Goal: Information Seeking & Learning: Learn about a topic

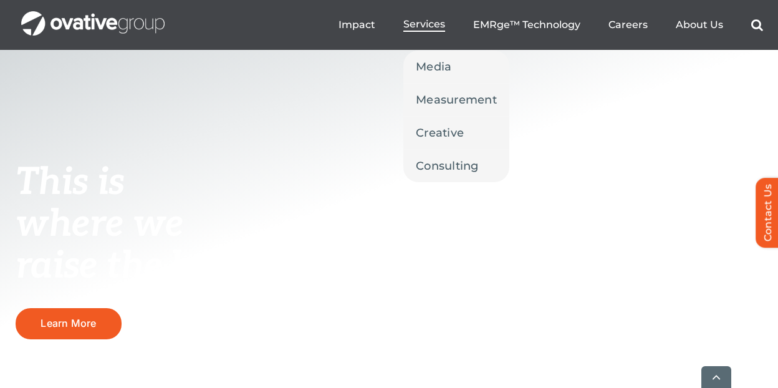
click at [421, 19] on span "Services" at bounding box center [424, 24] width 42 height 12
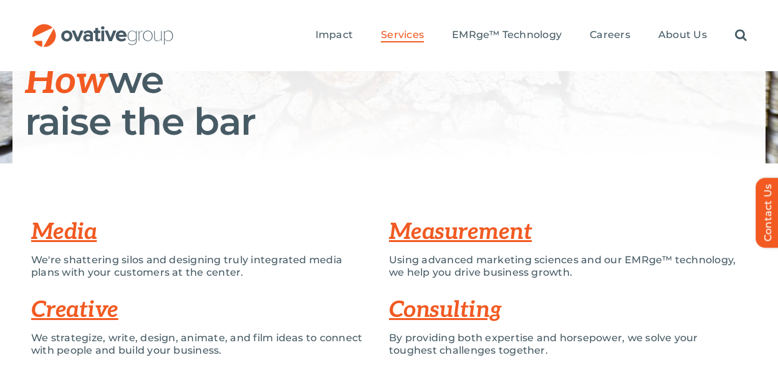
scroll to position [198, 0]
click at [466, 233] on link "Measurement" at bounding box center [460, 230] width 143 height 27
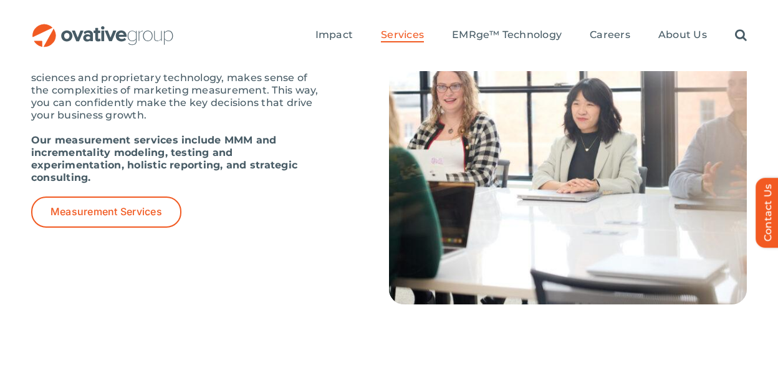
scroll to position [1380, 0]
click at [100, 206] on span "Measurement Services" at bounding box center [106, 212] width 112 height 12
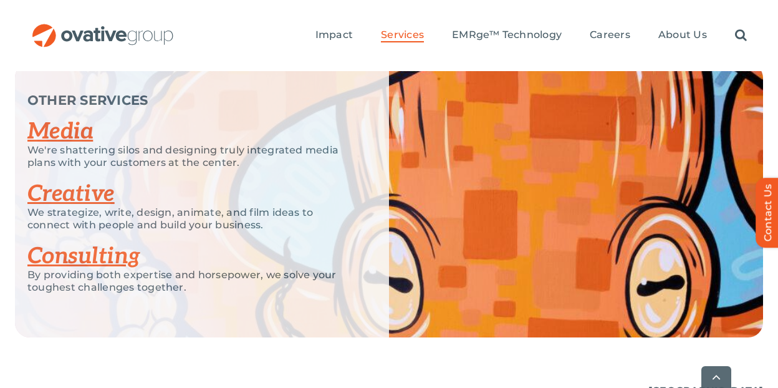
scroll to position [2677, 0]
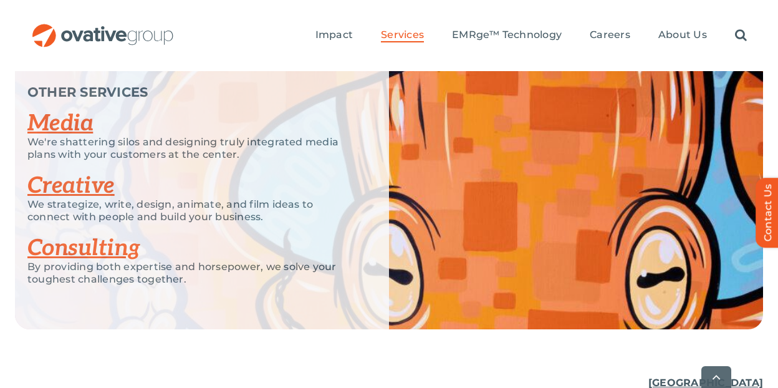
click at [676, 27] on ul "Impact Expert Insights Case Studies Awards & Press Services Media Measurement C…" at bounding box center [530, 36] width 431 height 40
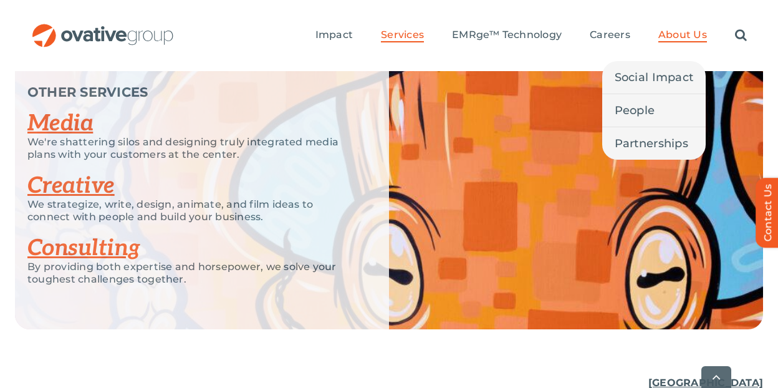
click at [677, 39] on span "About Us" at bounding box center [682, 35] width 49 height 12
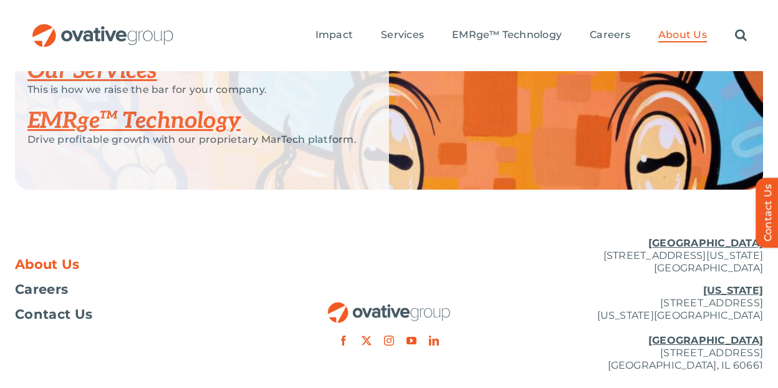
scroll to position [2877, 0]
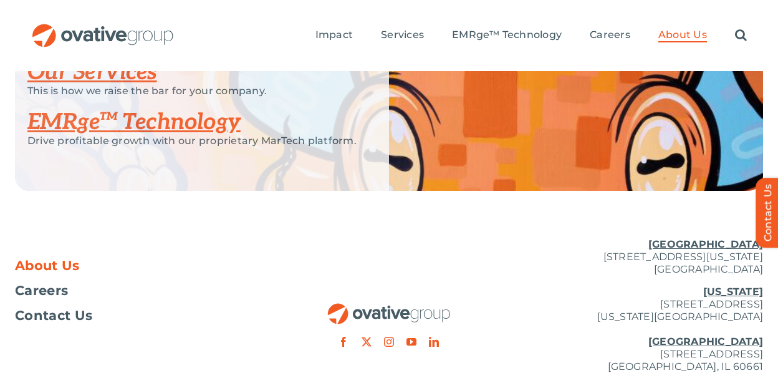
click at [225, 136] on link "EMRge™ Technology" at bounding box center [133, 121] width 213 height 27
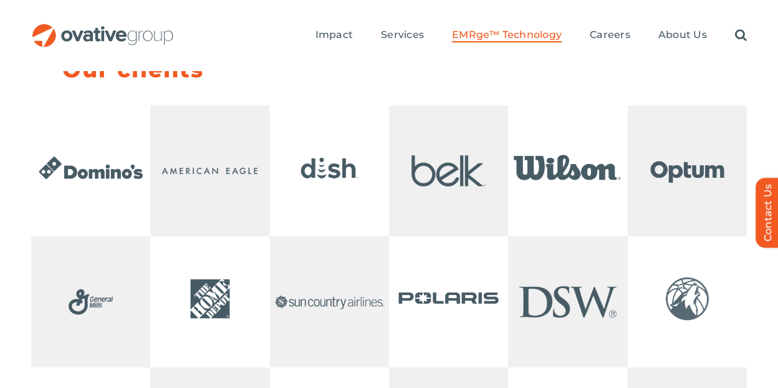
scroll to position [2632, 0]
